Goal: Information Seeking & Learning: Learn about a topic

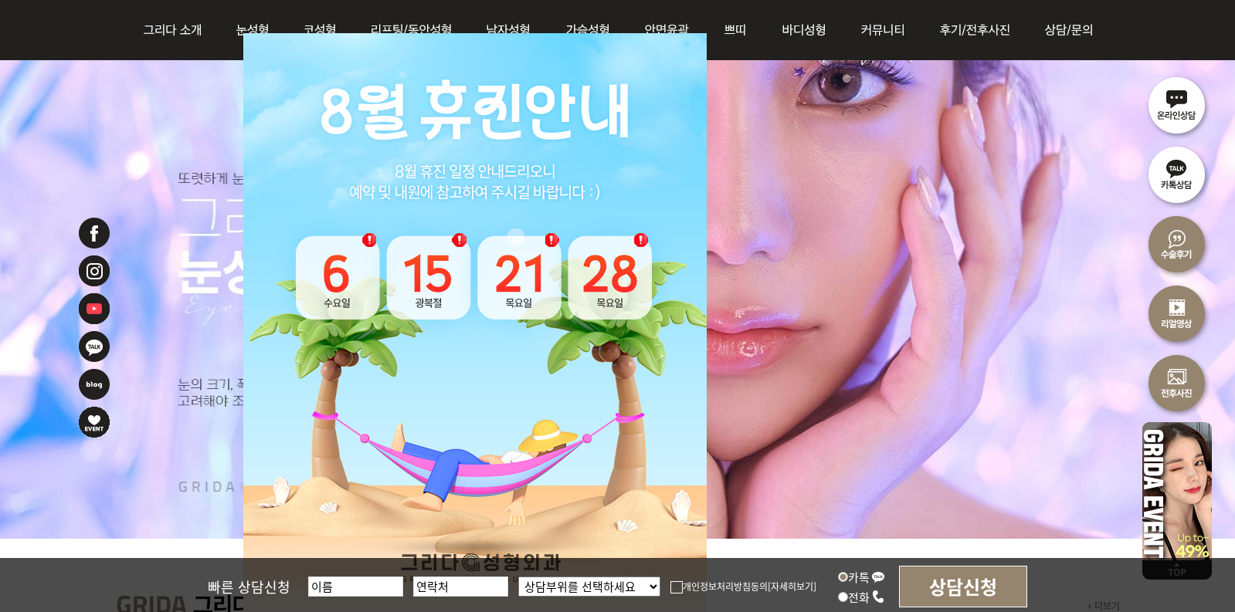
scroll to position [309, 0]
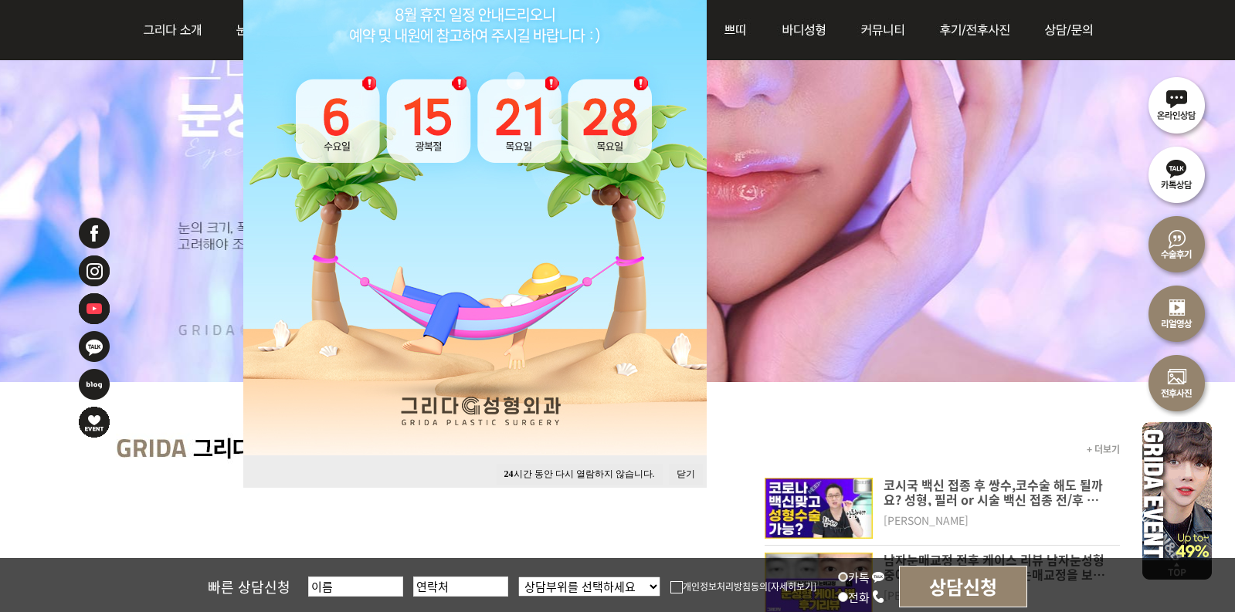
click at [612, 473] on button "24 시간 동안 다시 열람하지 않습니다." at bounding box center [580, 474] width 166 height 21
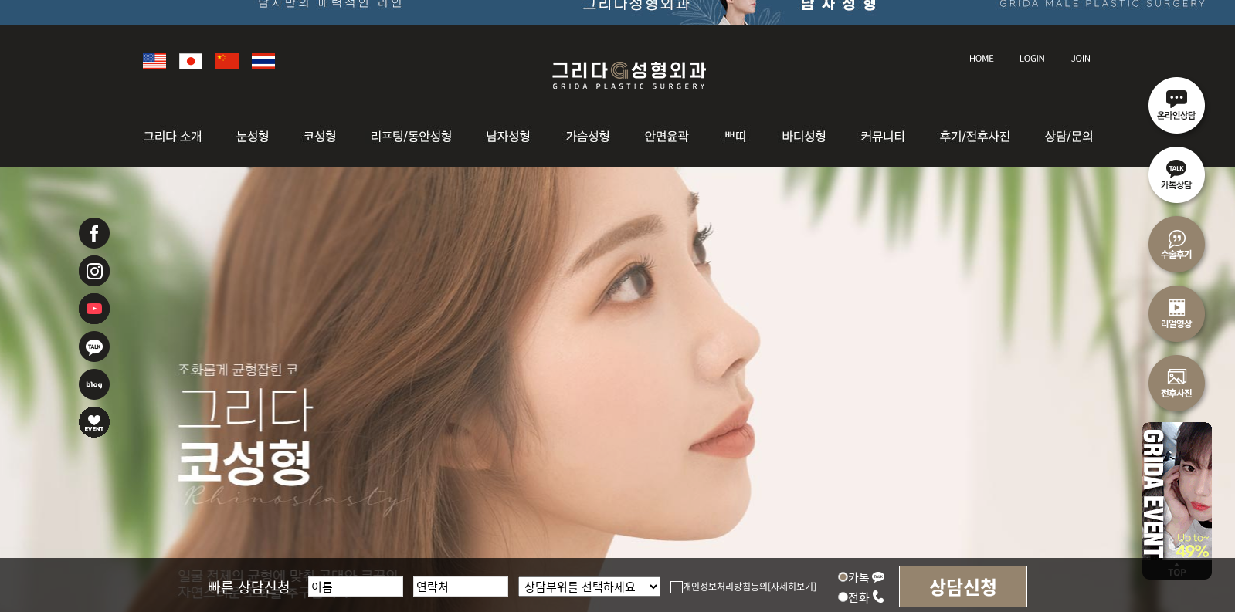
scroll to position [0, 0]
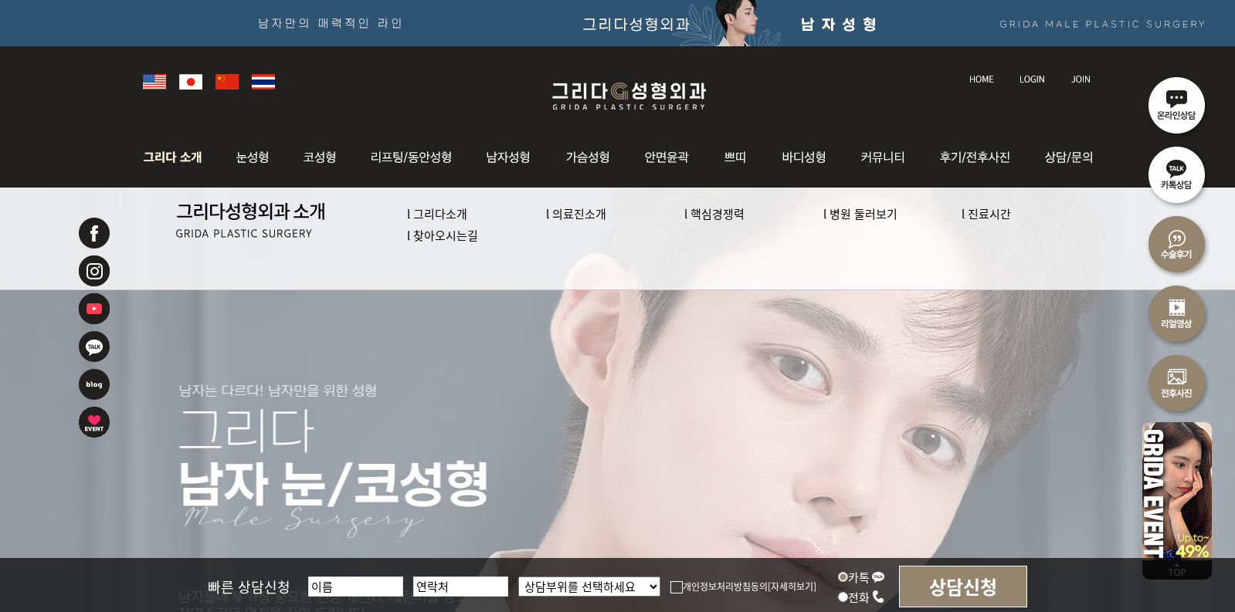
click at [579, 210] on link "l 의료진소개" at bounding box center [576, 213] width 60 height 16
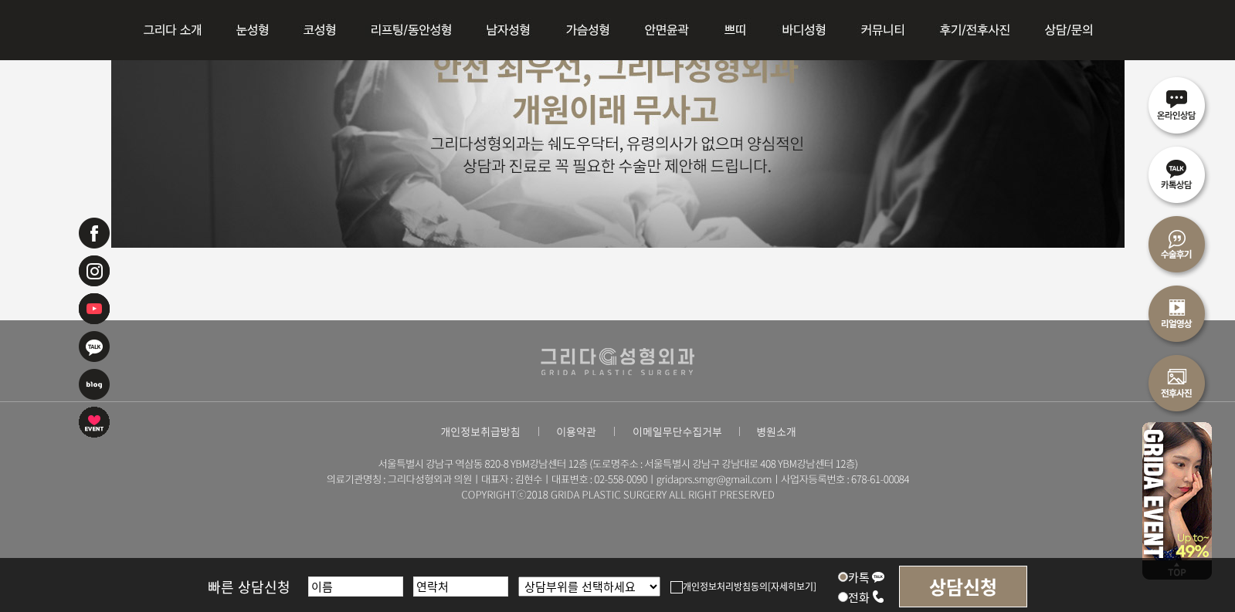
scroll to position [4046, 0]
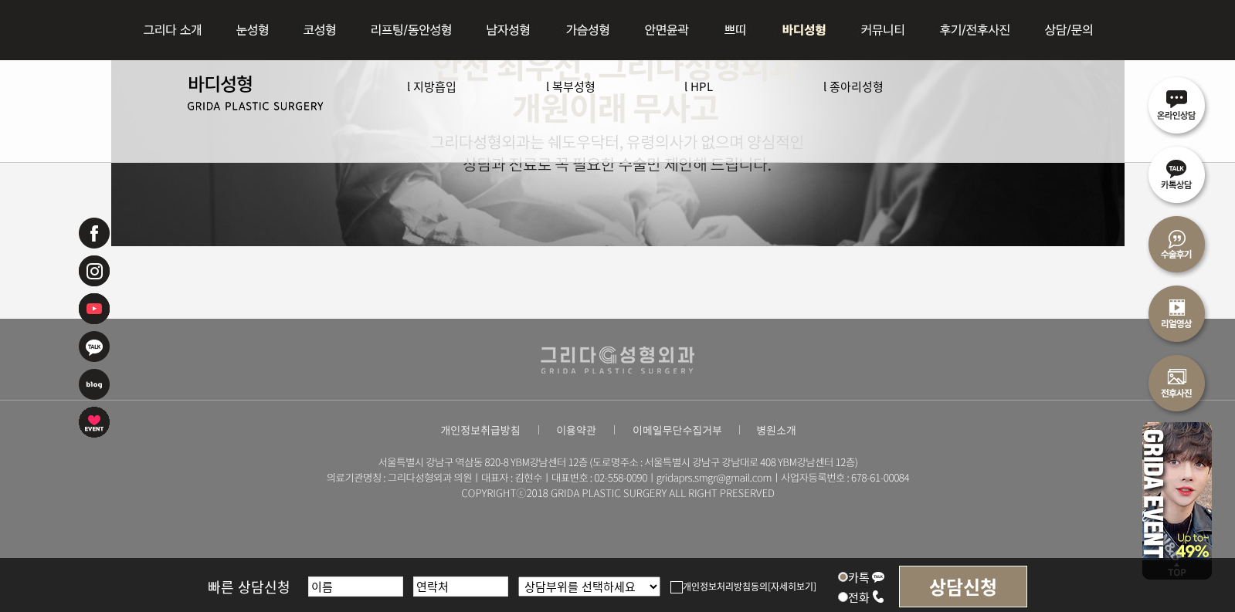
click at [701, 90] on link "l HPL" at bounding box center [698, 86] width 29 height 16
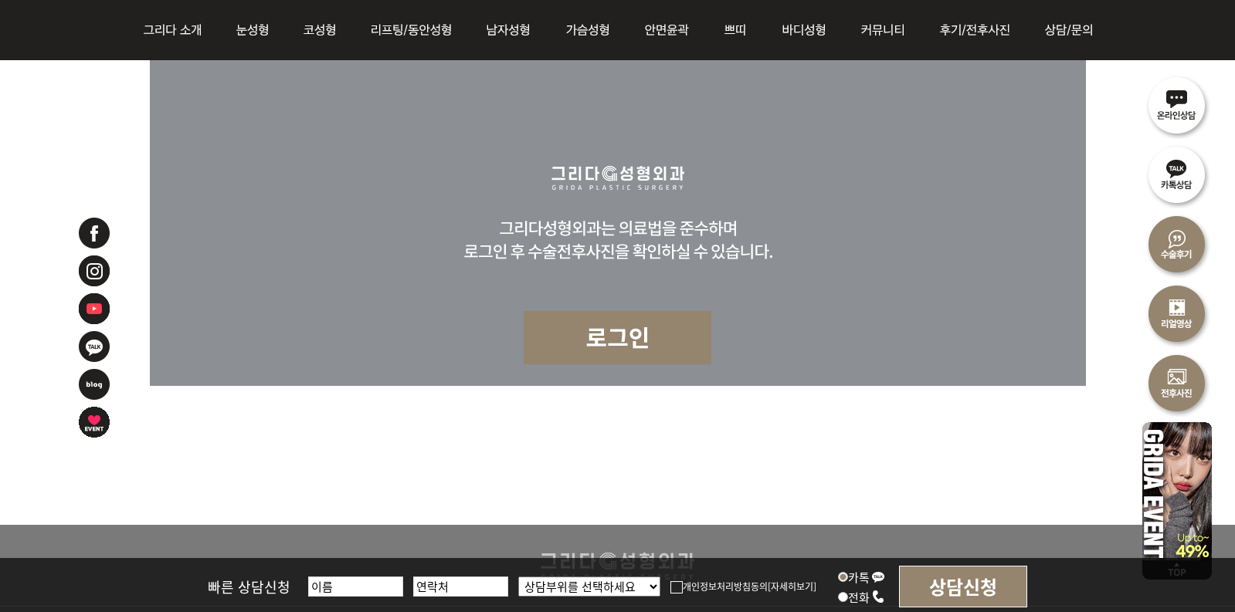
scroll to position [5227, 0]
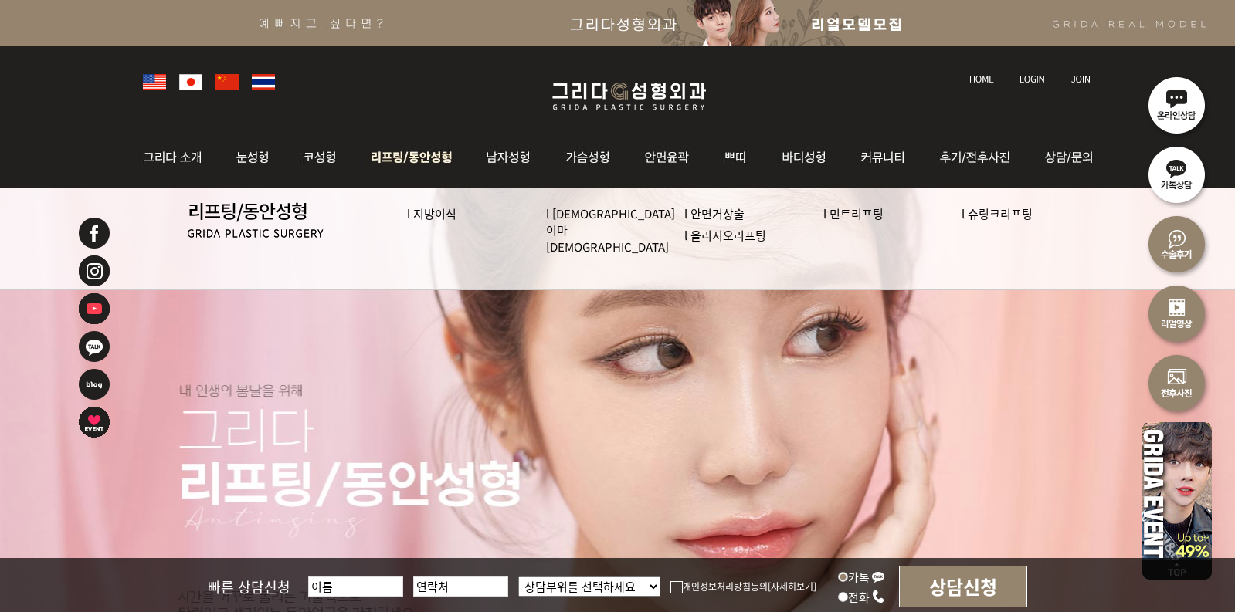
click at [1006, 218] on link "l 슈링크리프팅" at bounding box center [997, 213] width 71 height 16
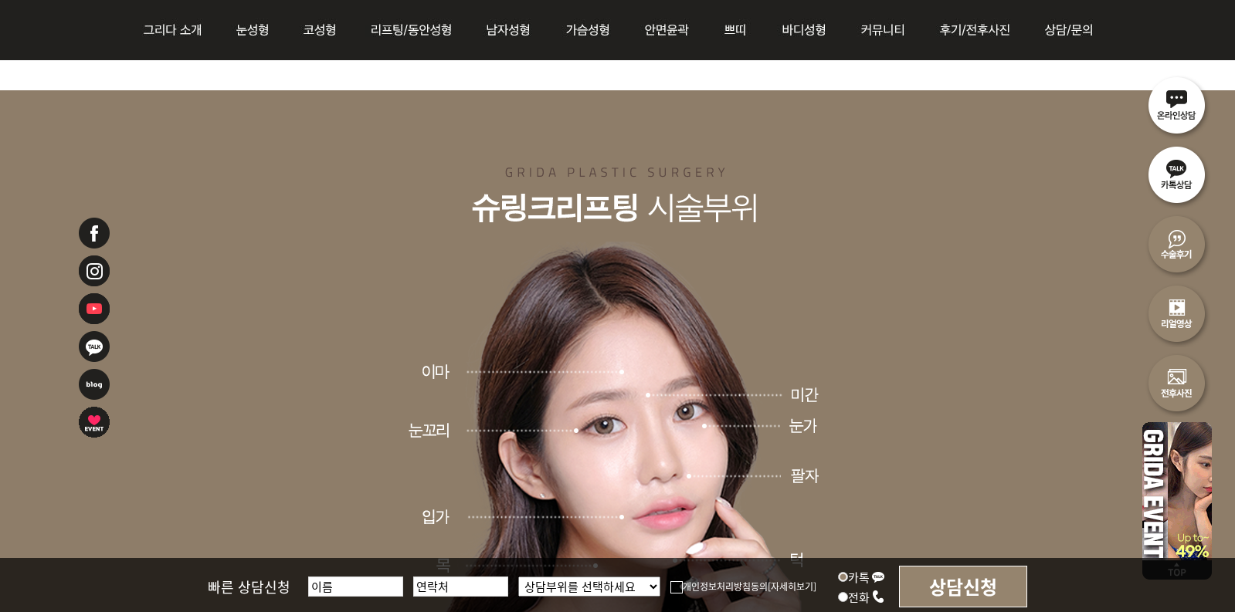
scroll to position [5561, 0]
